Goal: Transaction & Acquisition: Subscribe to service/newsletter

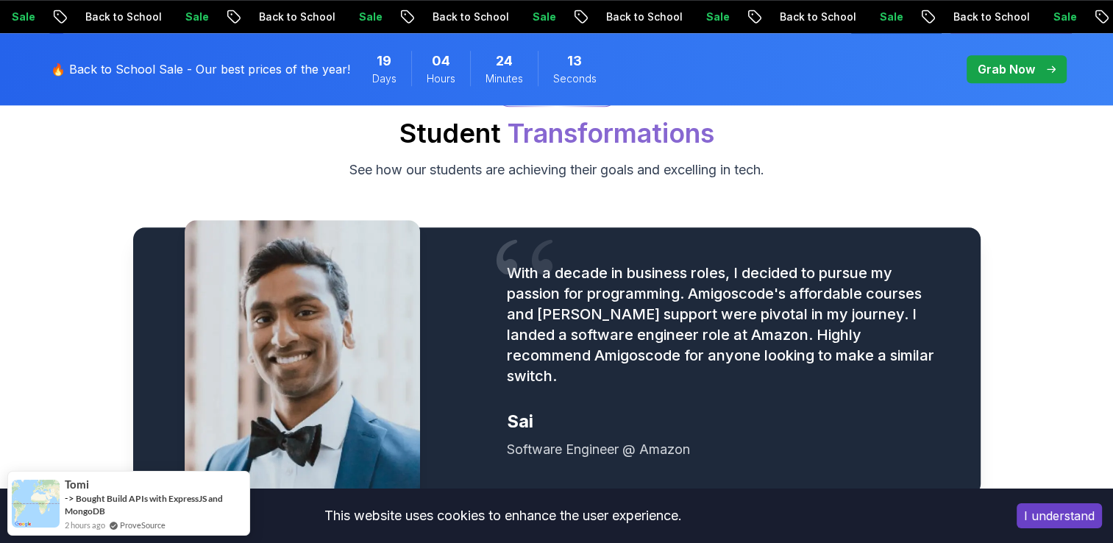
scroll to position [1722, 0]
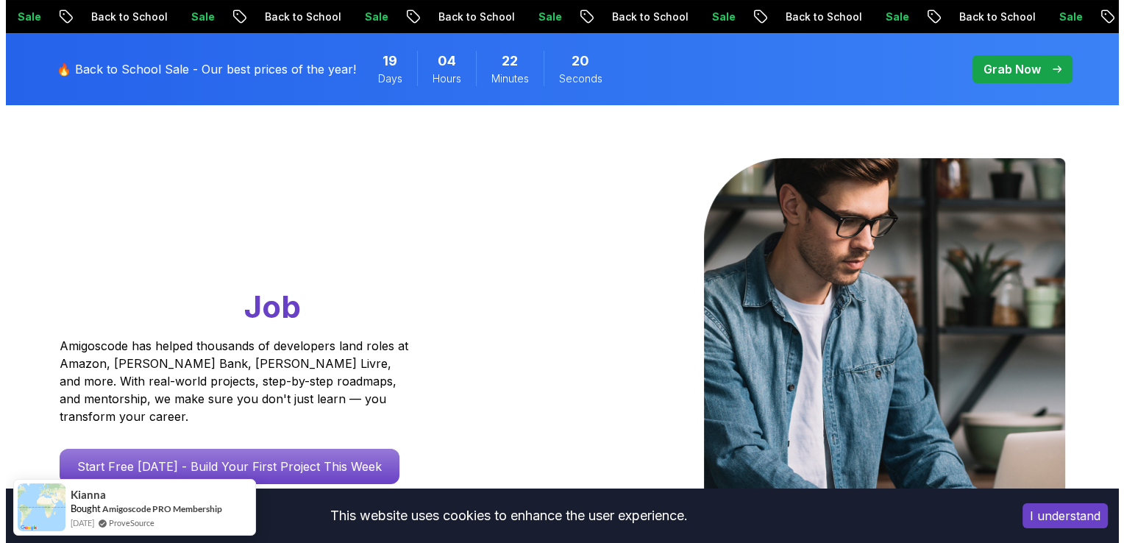
scroll to position [0, 0]
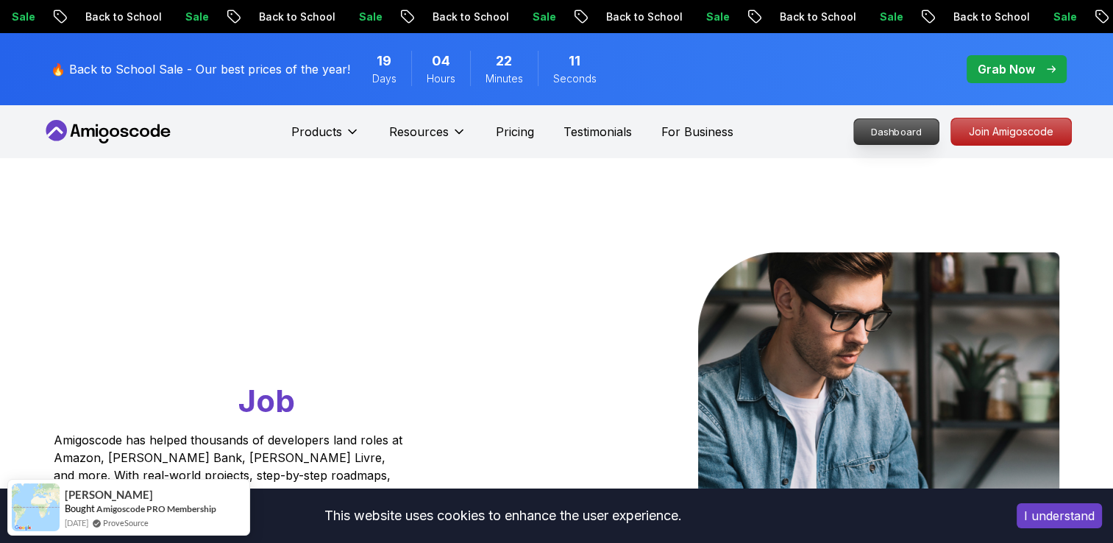
click at [879, 139] on p "Dashboard" at bounding box center [896, 131] width 85 height 25
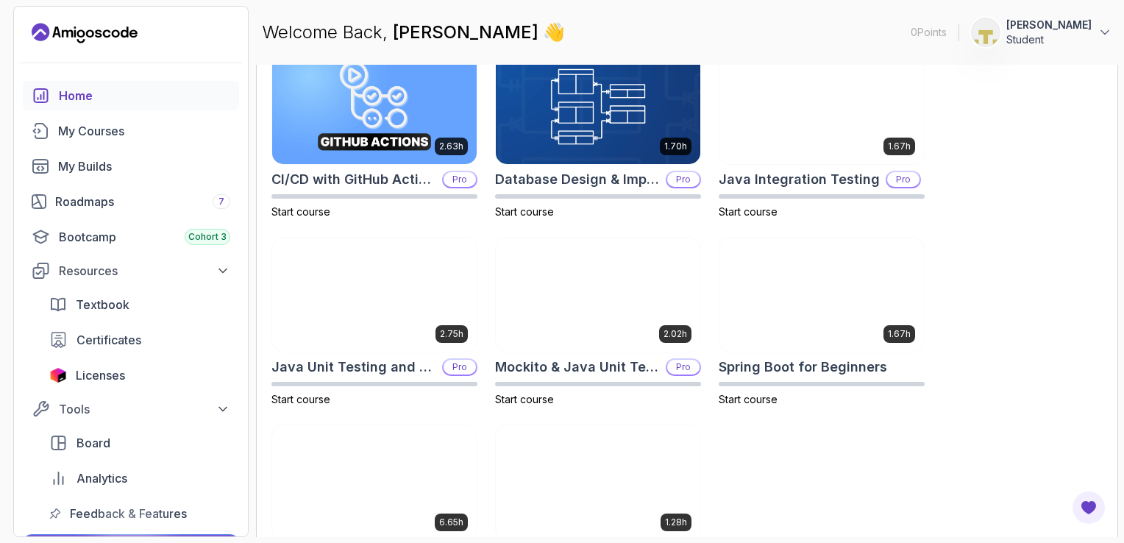
scroll to position [545, 0]
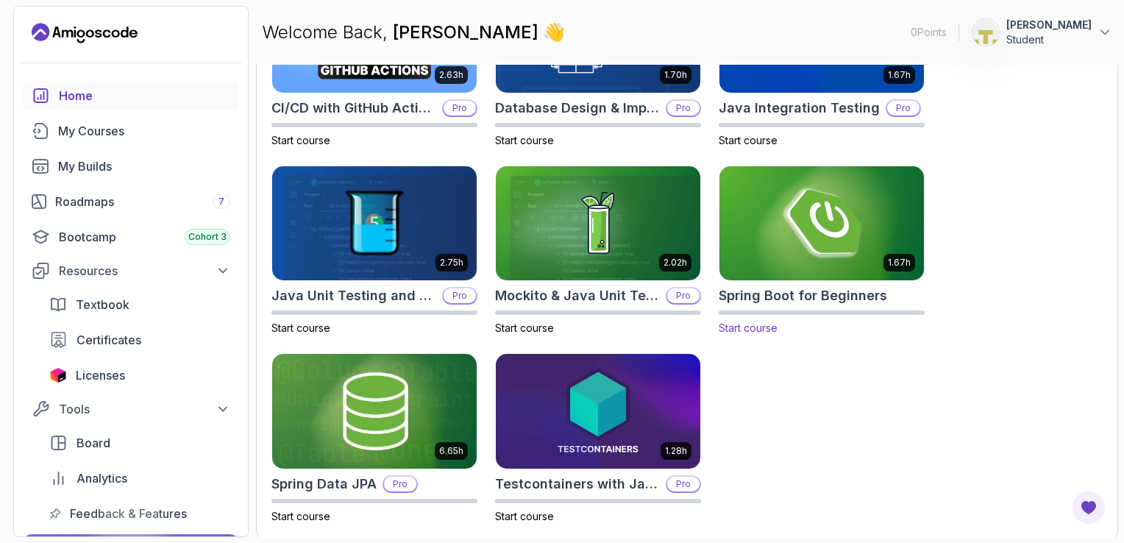
click at [767, 322] on span "Start course" at bounding box center [748, 328] width 59 height 13
click at [136, 140] on link "My Courses" at bounding box center [131, 130] width 216 height 29
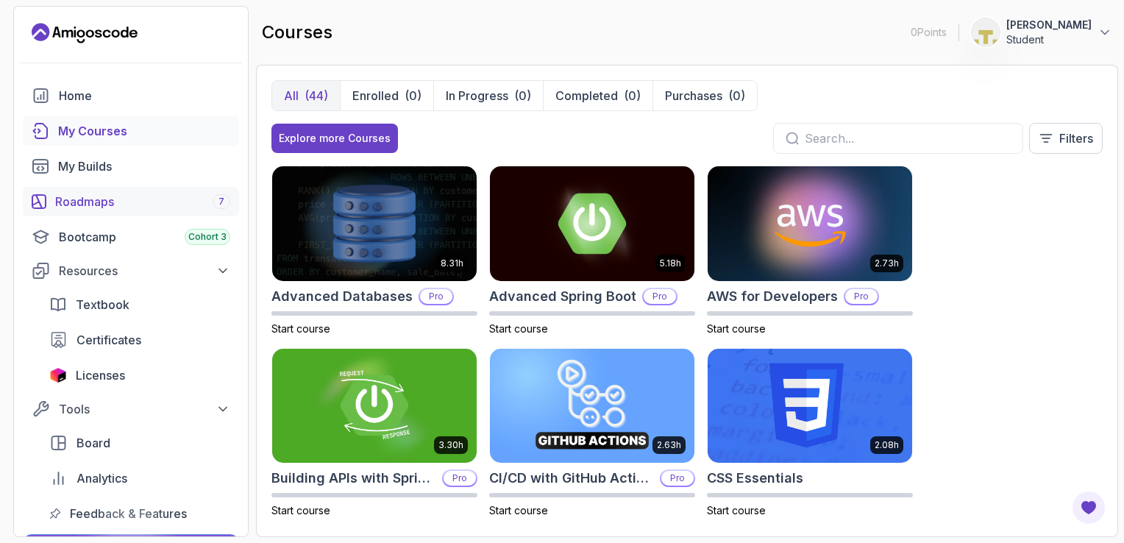
click at [149, 201] on div "Roadmaps 7" at bounding box center [142, 202] width 175 height 18
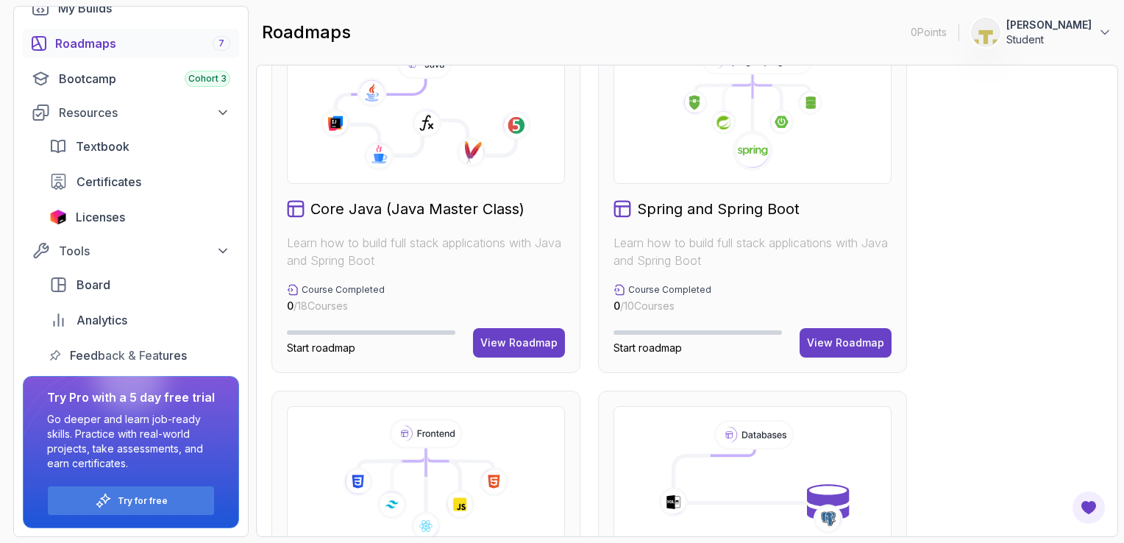
scroll to position [458, 0]
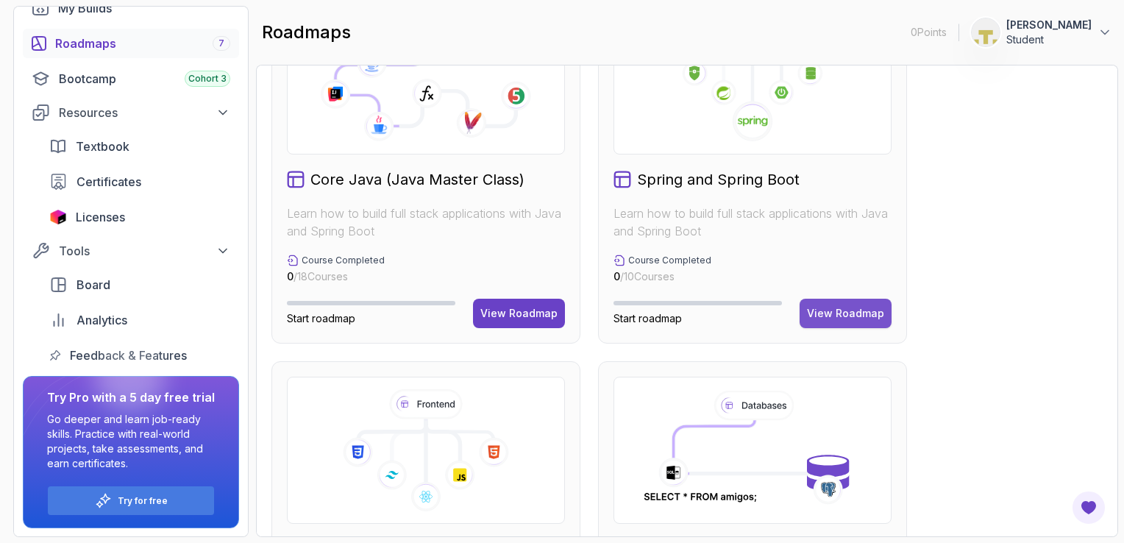
click at [848, 322] on button "View Roadmap" at bounding box center [846, 313] width 92 height 29
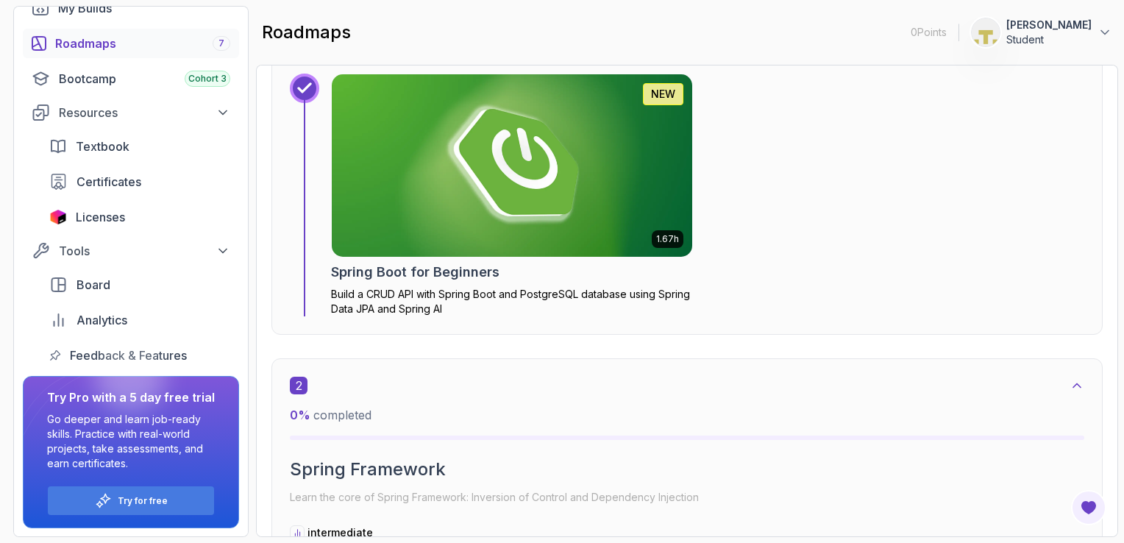
scroll to position [544, 0]
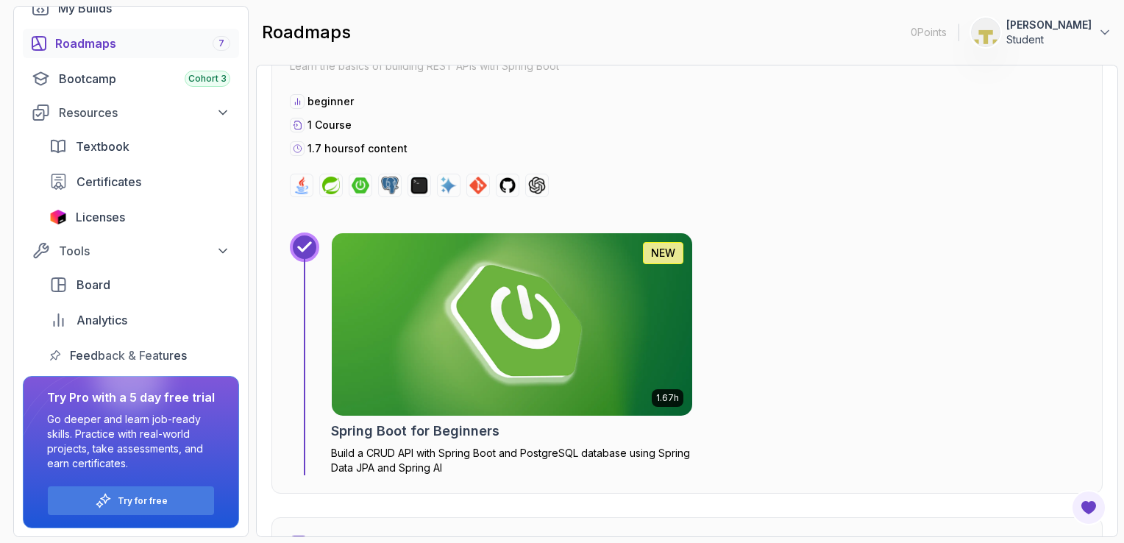
click at [597, 449] on p "Build a CRUD API with Spring Boot and PostgreSQL database using Spring Data JPA…" at bounding box center [512, 460] width 362 height 29
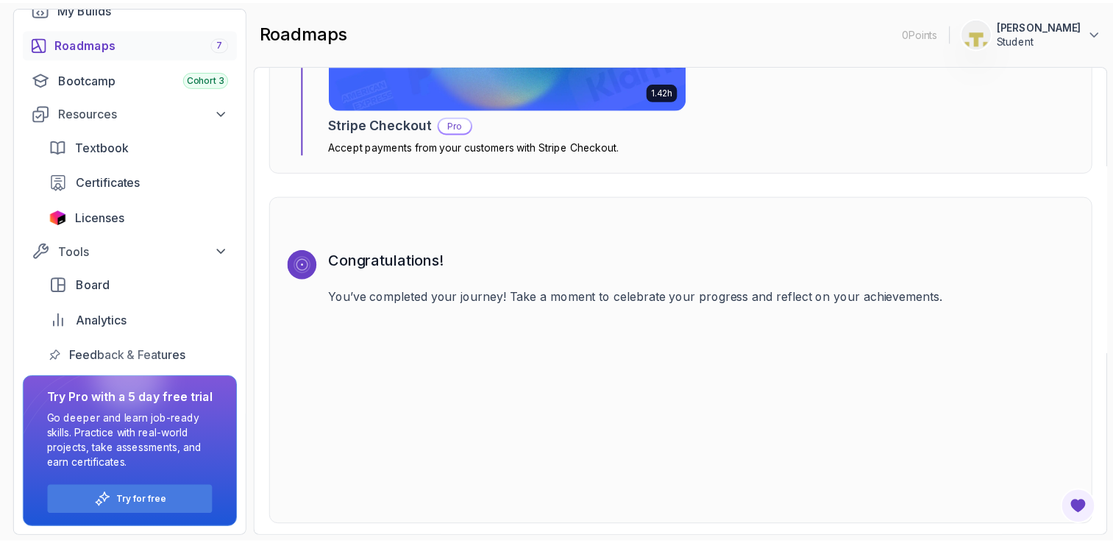
scroll to position [4996, 0]
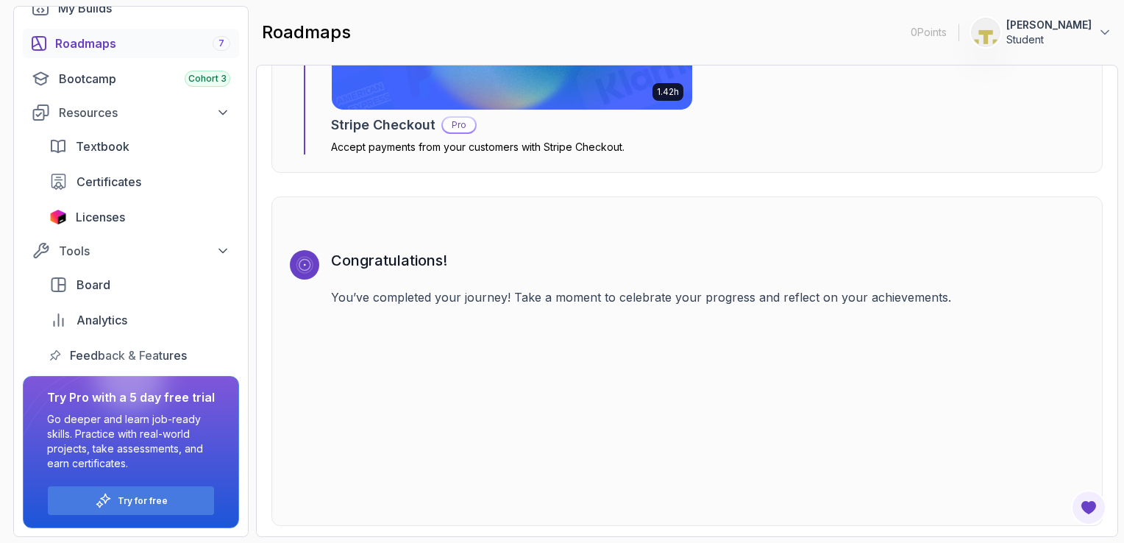
click at [452, 125] on p "Pro" at bounding box center [459, 125] width 32 height 15
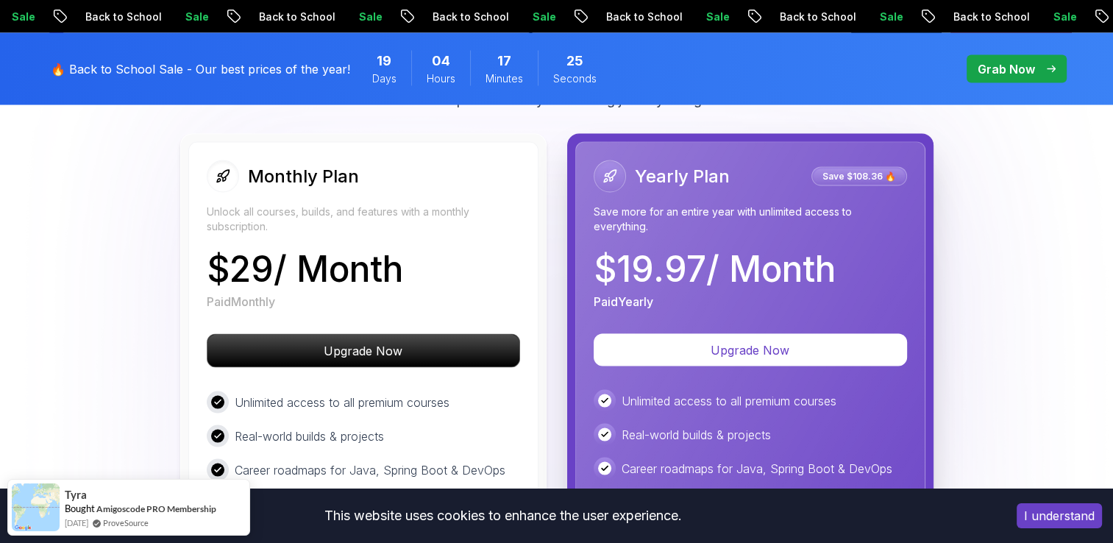
scroll to position [2799, 0]
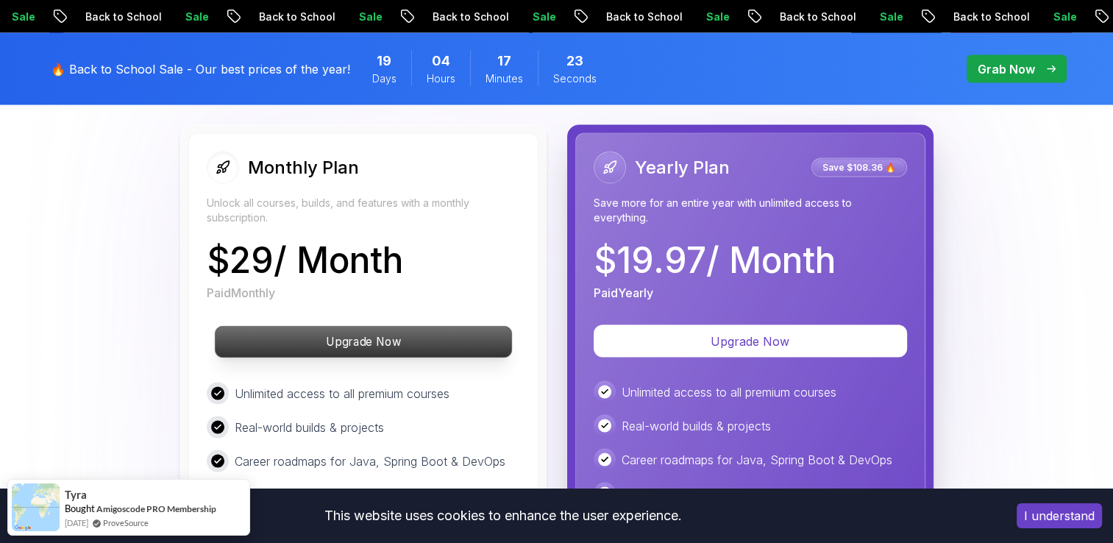
click at [380, 327] on p "Upgrade Now" at bounding box center [363, 342] width 296 height 31
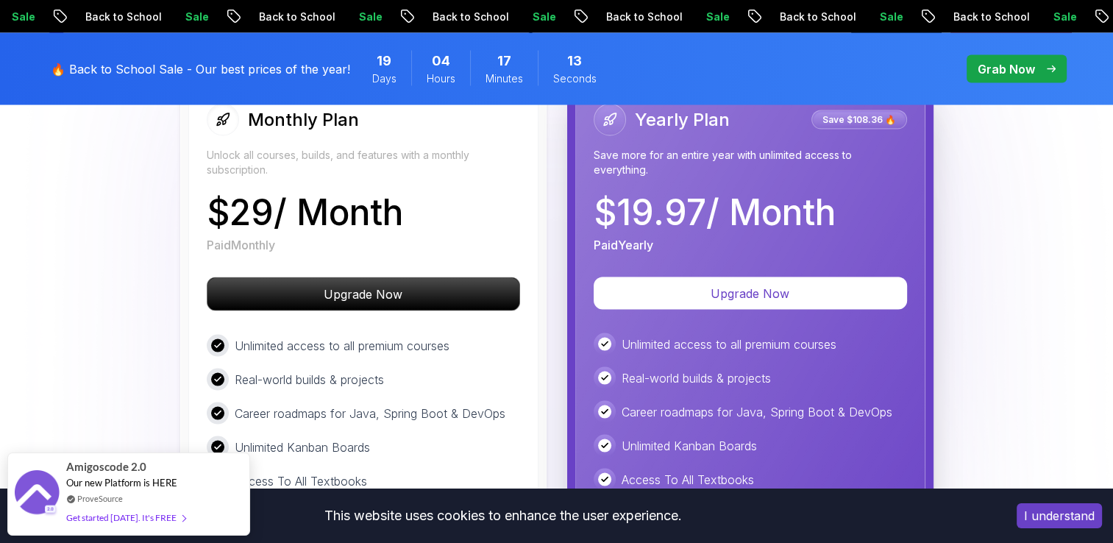
scroll to position [2846, 0]
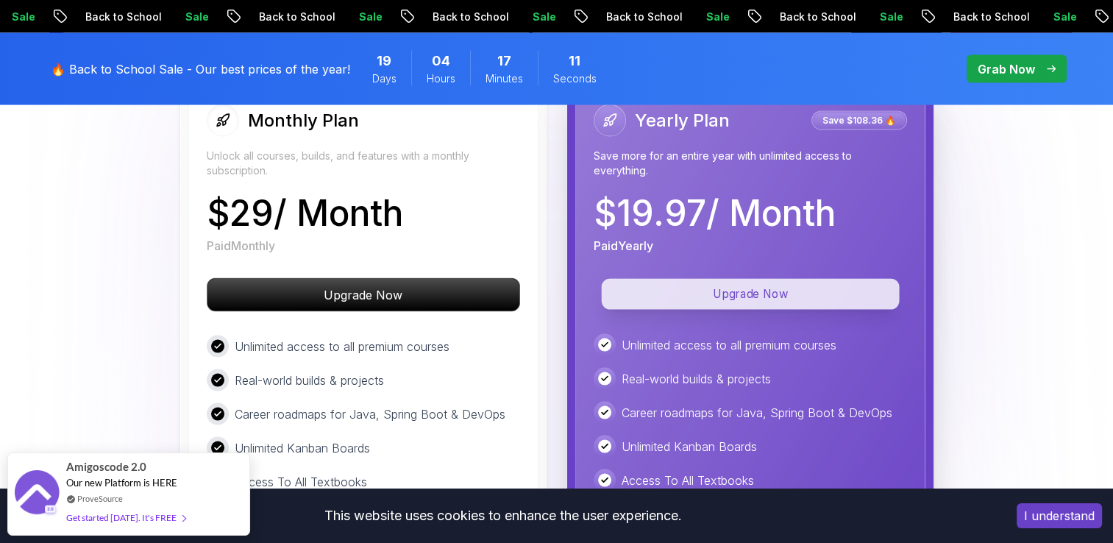
click at [735, 279] on p "Upgrade Now" at bounding box center [750, 294] width 298 height 31
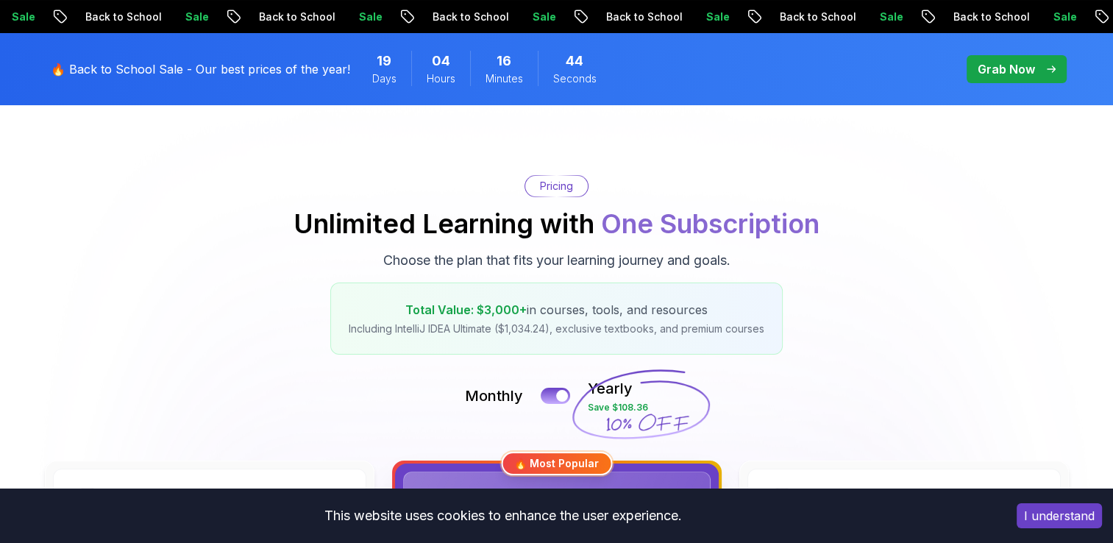
scroll to position [77, 0]
click at [1016, 75] on p "Grab Now" at bounding box center [1006, 69] width 57 height 18
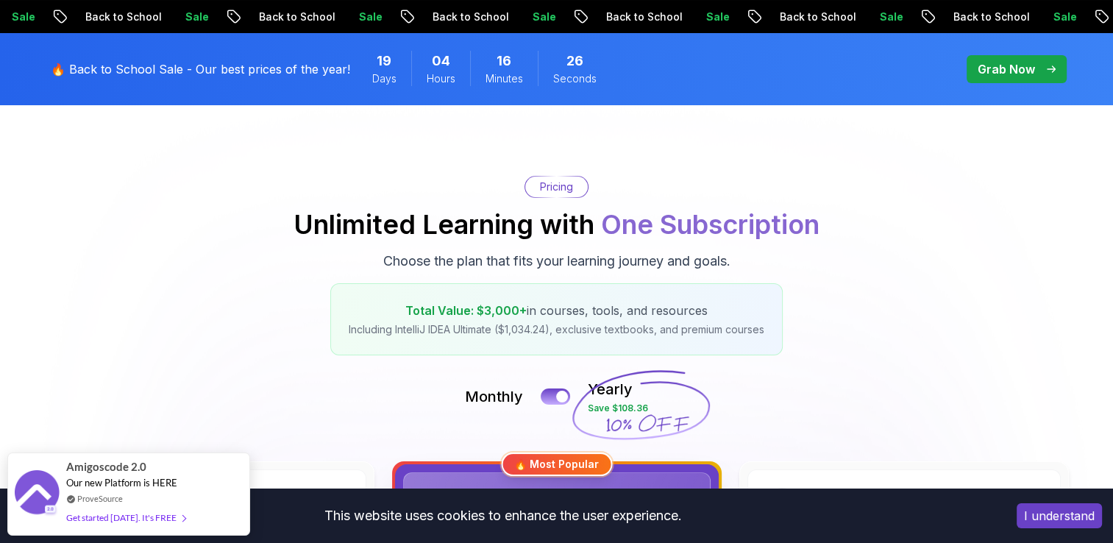
click at [1016, 75] on p "Grab Now" at bounding box center [1006, 69] width 57 height 18
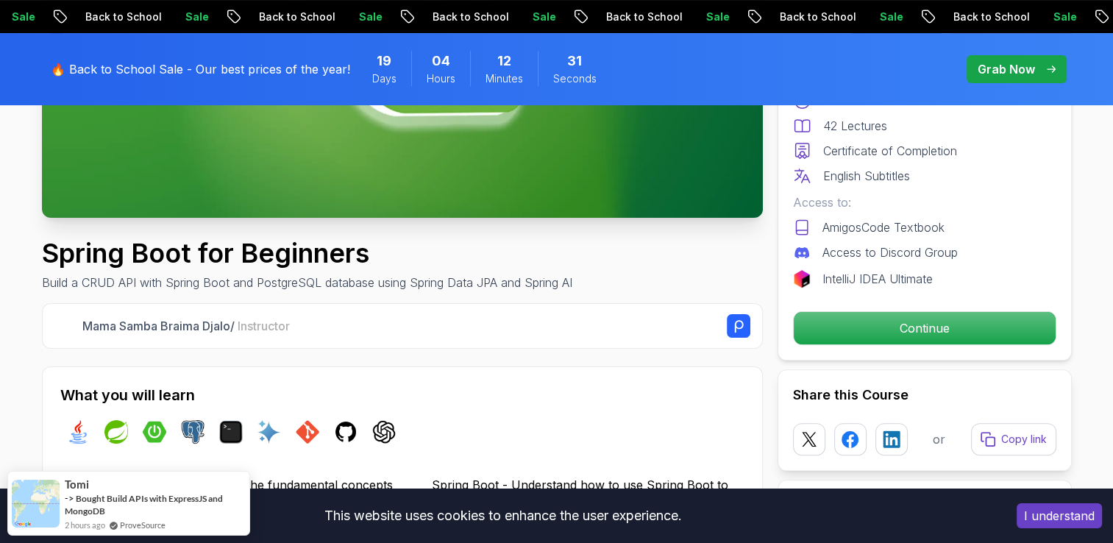
scroll to position [391, 0]
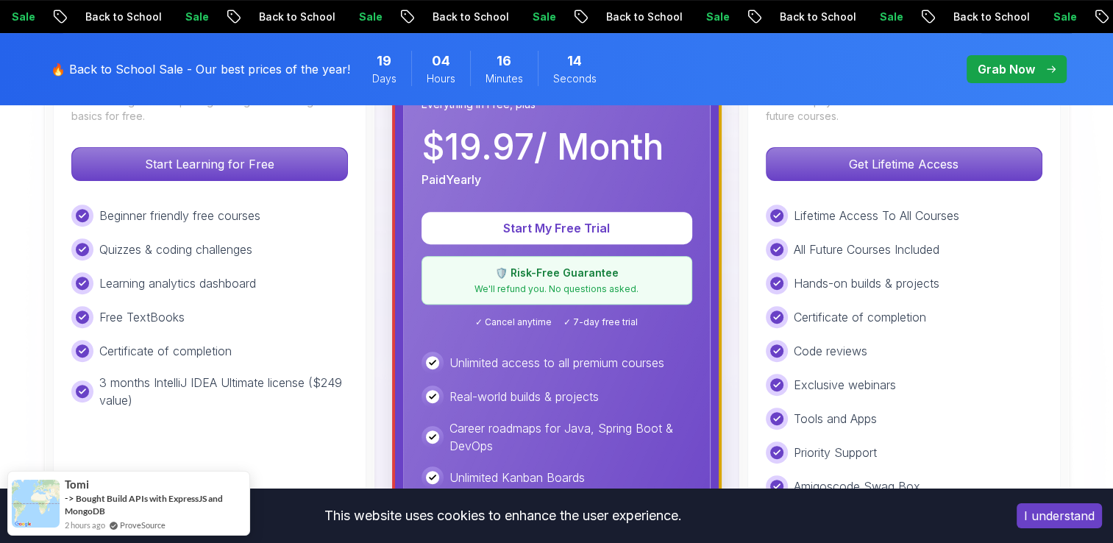
scroll to position [337, 0]
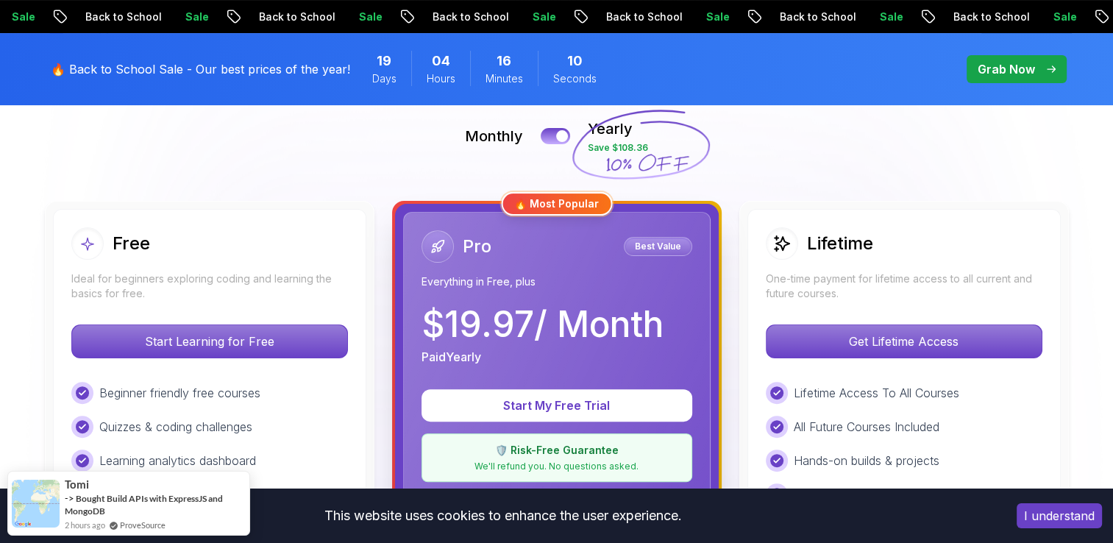
click at [491, 357] on div "Paid Yearly" at bounding box center [543, 357] width 242 height 18
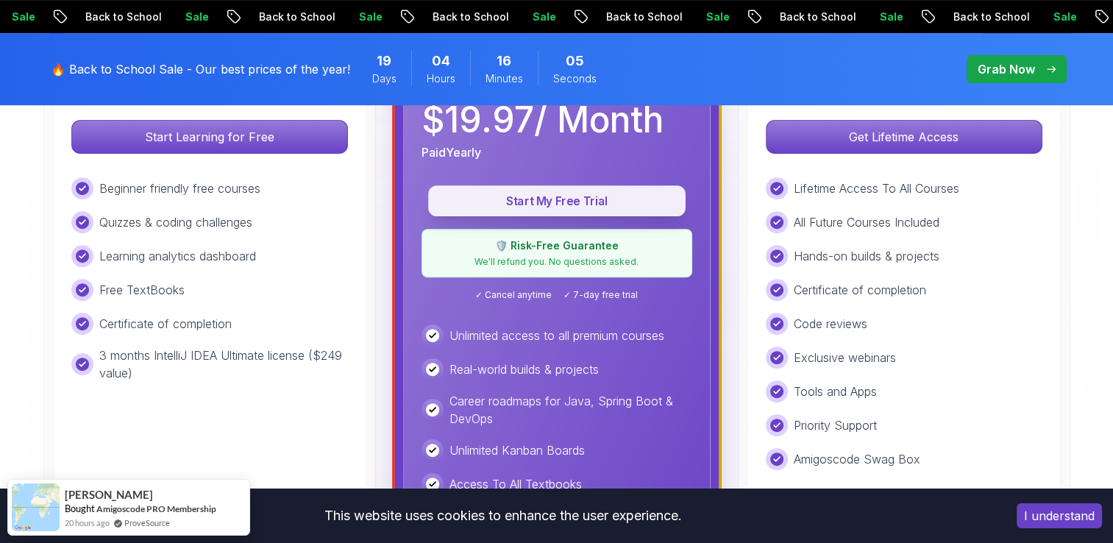
scroll to position [539, 0]
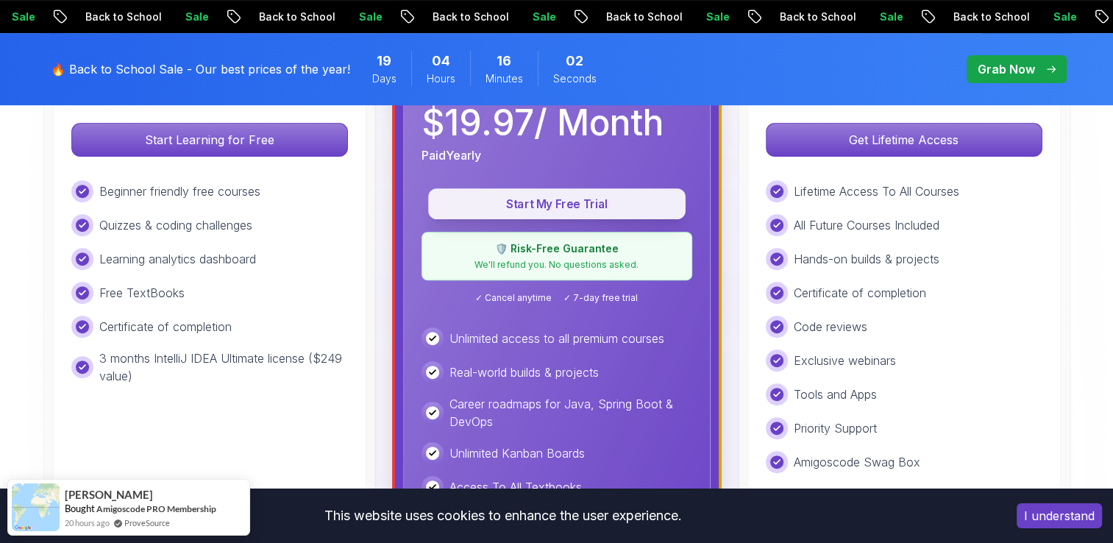
click at [562, 199] on p "Start My Free Trial" at bounding box center [557, 204] width 224 height 17
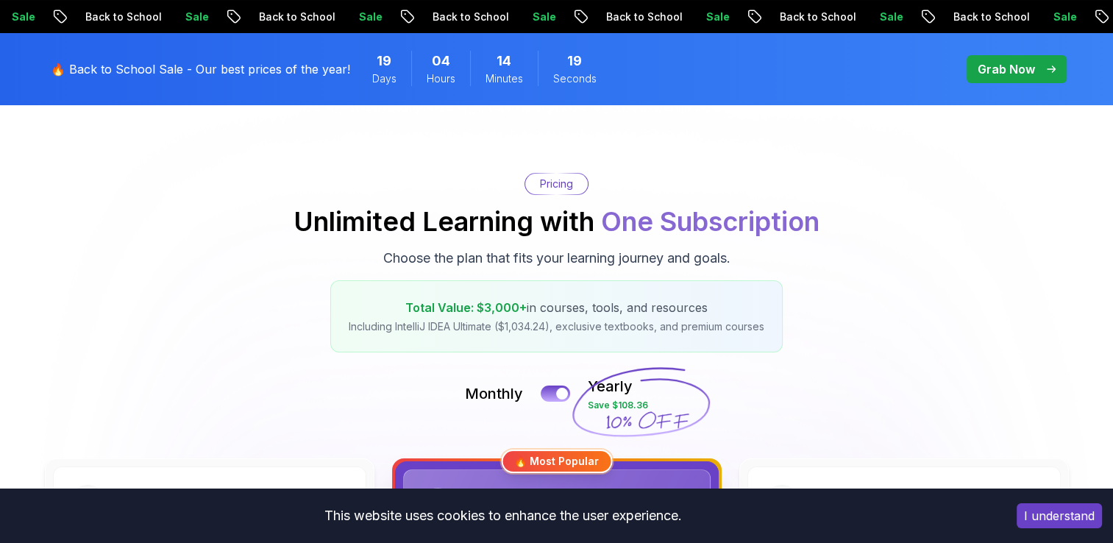
scroll to position [82, 0]
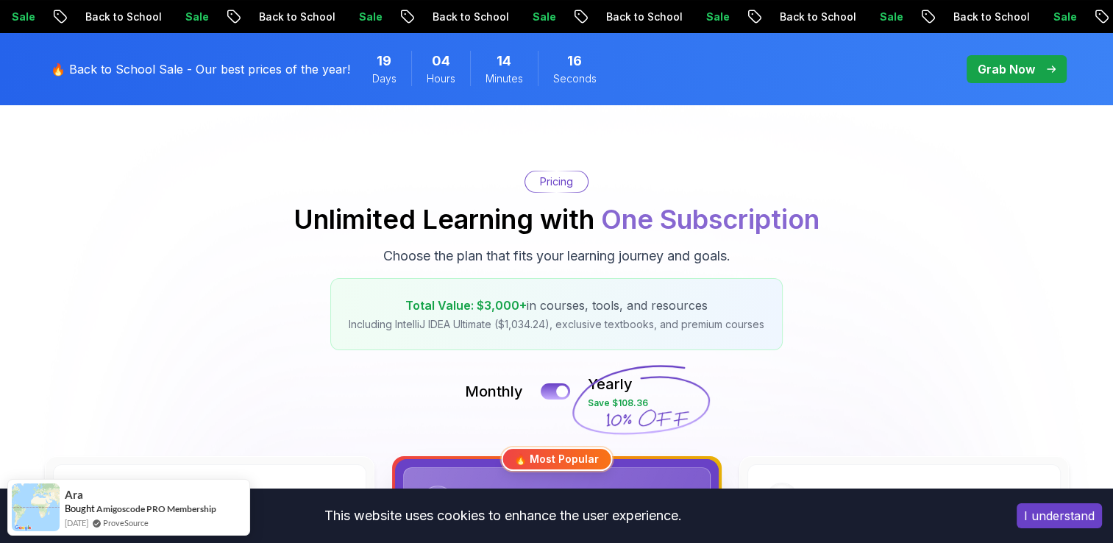
click at [1054, 511] on button "I understand" at bounding box center [1059, 515] width 85 height 25
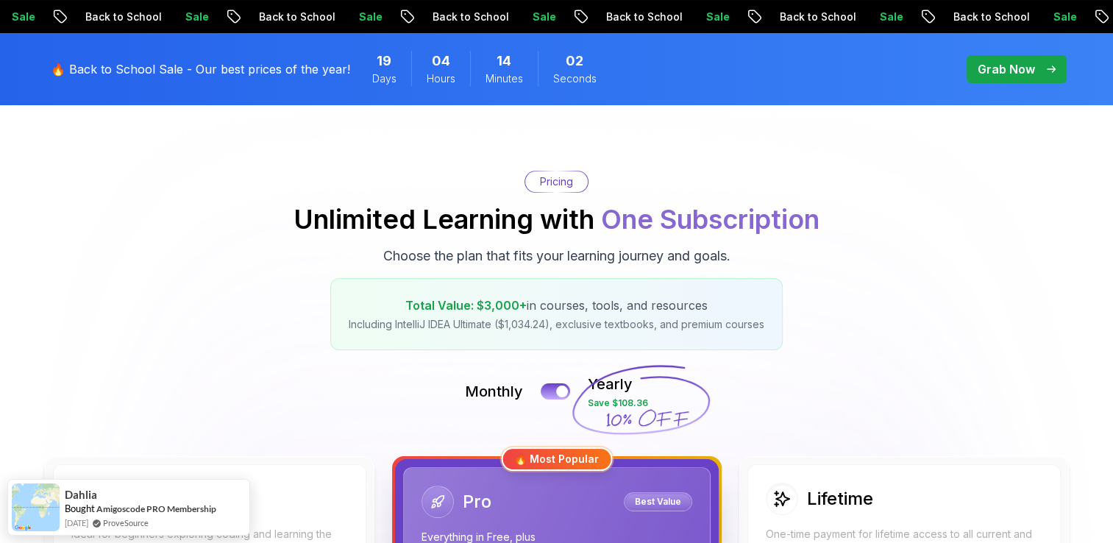
scroll to position [159, 0]
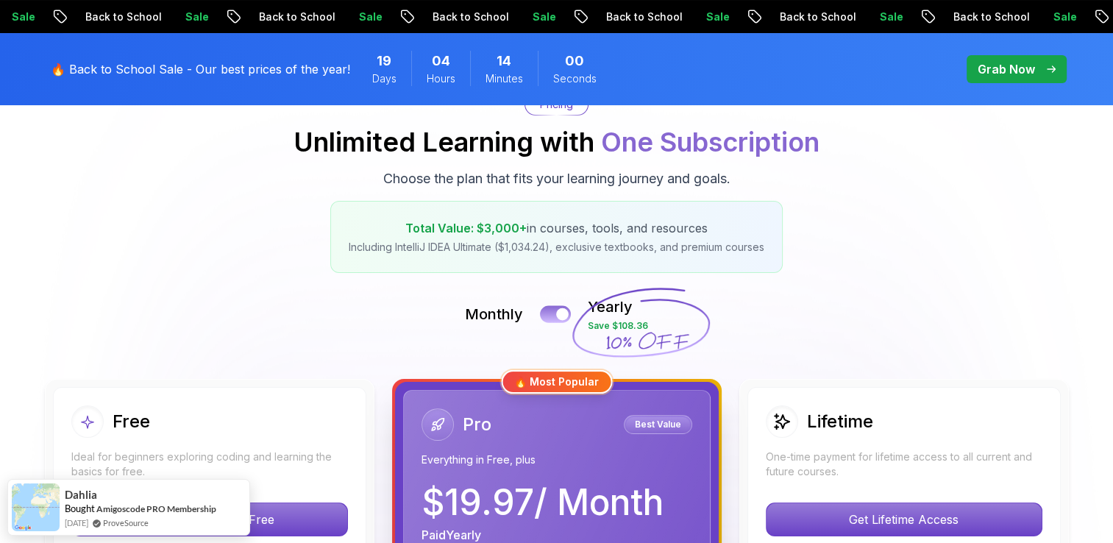
click at [555, 316] on button at bounding box center [555, 313] width 31 height 17
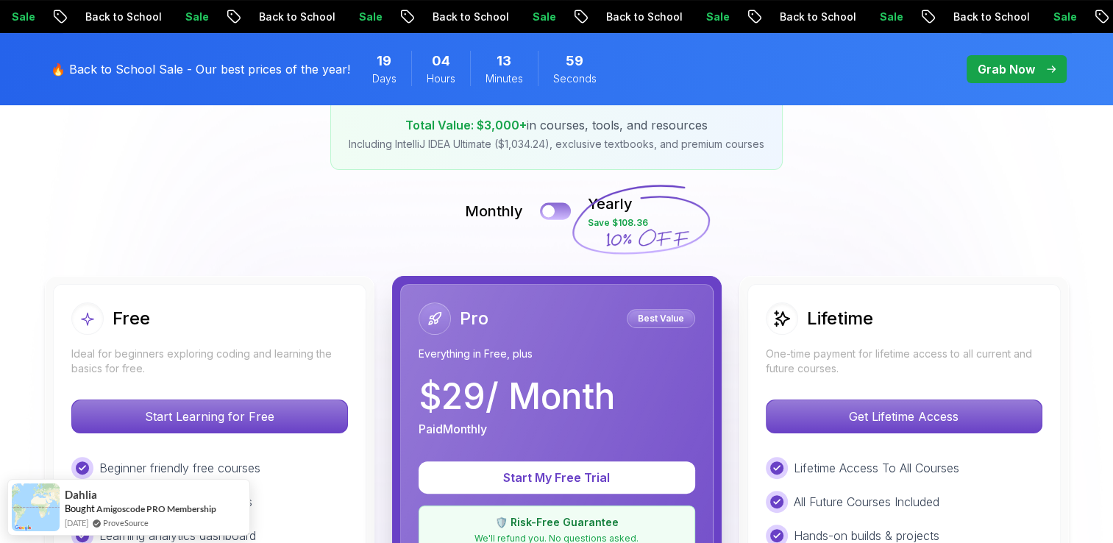
scroll to position [269, 0]
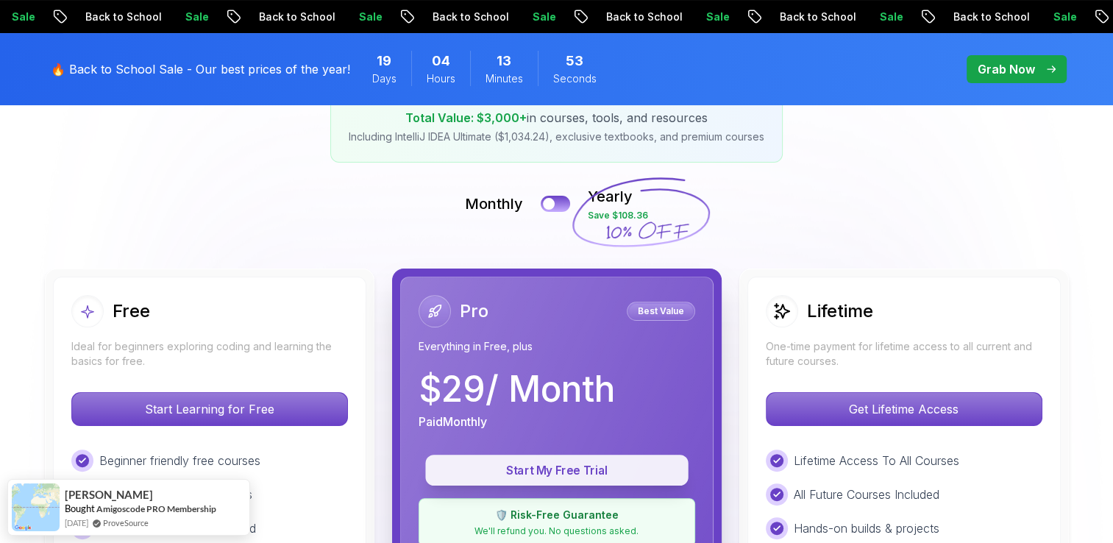
click at [539, 468] on p "Start My Free Trial" at bounding box center [557, 470] width 230 height 17
